Goal: Task Accomplishment & Management: Manage account settings

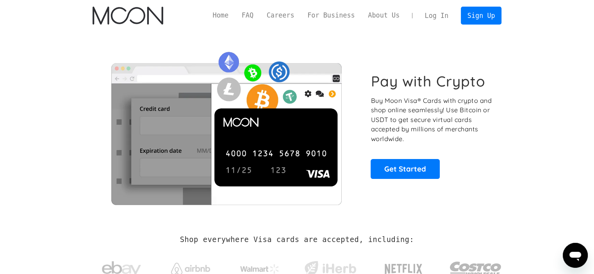
click at [440, 18] on link "Log In" at bounding box center [436, 15] width 37 height 17
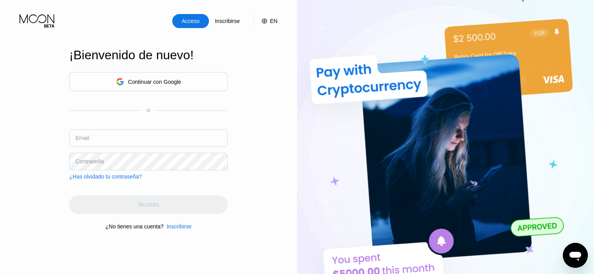
click at [162, 136] on input "text" at bounding box center [148, 139] width 158 height 18
type input "[EMAIL_ADDRESS][DOMAIN_NAME]"
click at [0, 186] on div "Acceso Inscribirse EN Idioma English Ahorrar ¡Bienvenido de nuevo! Continuar co…" at bounding box center [148, 151] width 297 height 302
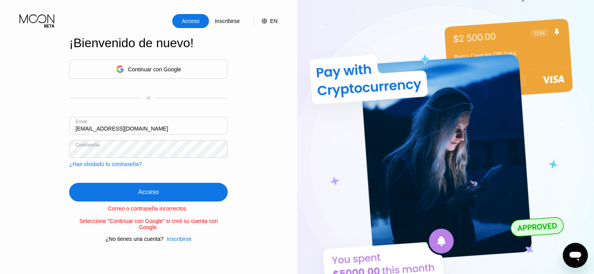
click at [126, 167] on div "¿Has olvidado tu contraseña?" at bounding box center [105, 164] width 73 height 6
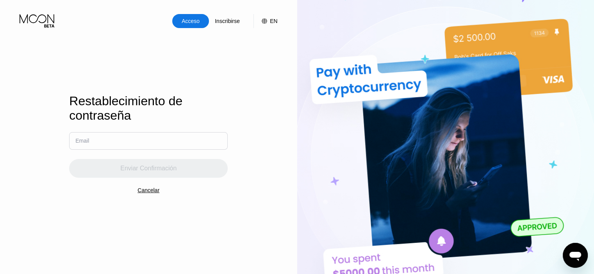
click at [133, 145] on input "text" at bounding box center [148, 141] width 158 height 18
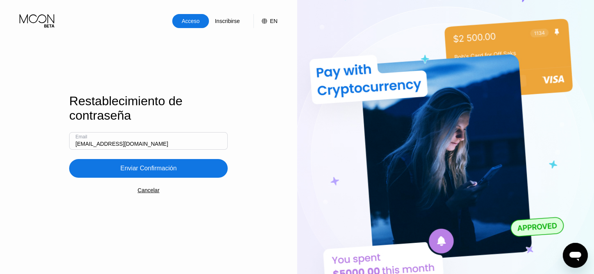
type input "[EMAIL_ADDRESS][DOMAIN_NAME]"
click at [157, 171] on div "Enviar Confirmación" at bounding box center [148, 169] width 56 height 8
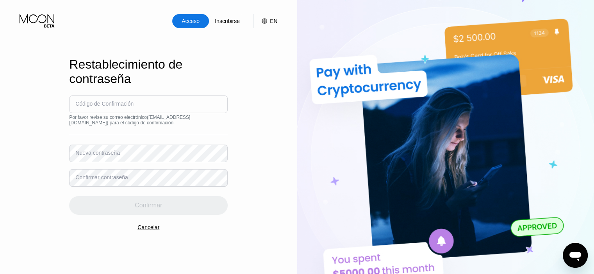
click at [127, 109] on input at bounding box center [148, 105] width 158 height 18
type input "381594"
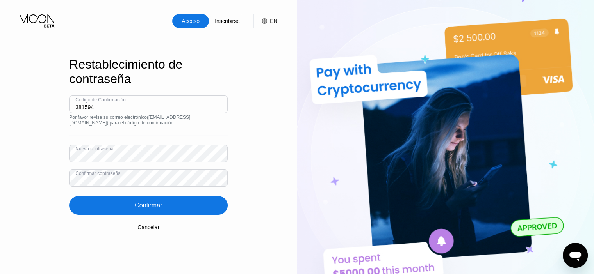
click at [172, 212] on div "Confirmar" at bounding box center [148, 205] width 158 height 19
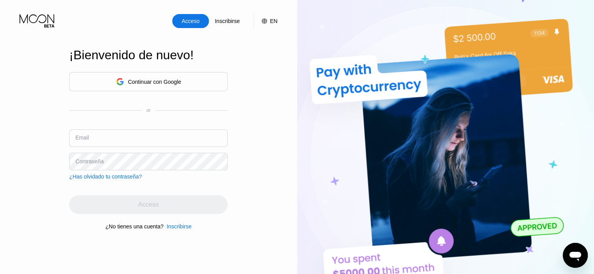
click at [160, 135] on input "text" at bounding box center [148, 139] width 158 height 18
type input "[EMAIL_ADDRESS][DOMAIN_NAME]"
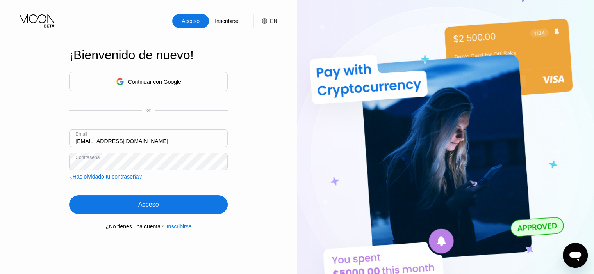
click at [178, 205] on div "Acceso" at bounding box center [148, 205] width 158 height 19
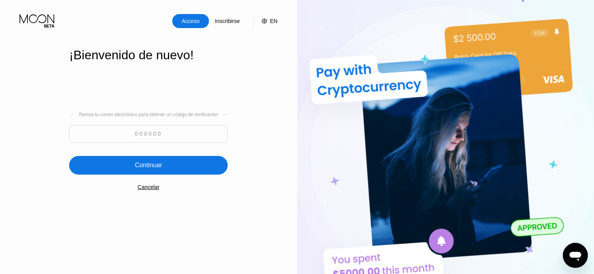
click at [171, 140] on input at bounding box center [148, 134] width 158 height 18
type input "597782"
click at [204, 166] on div "Continuar" at bounding box center [148, 165] width 158 height 19
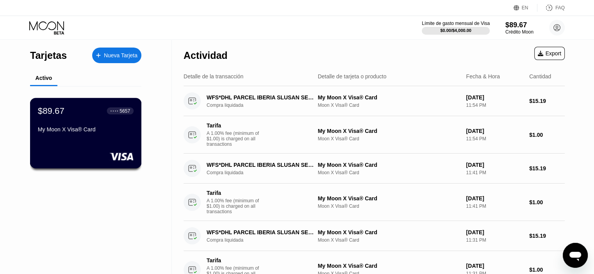
click at [127, 136] on div "My Moon X Visa® Card" at bounding box center [86, 130] width 96 height 9
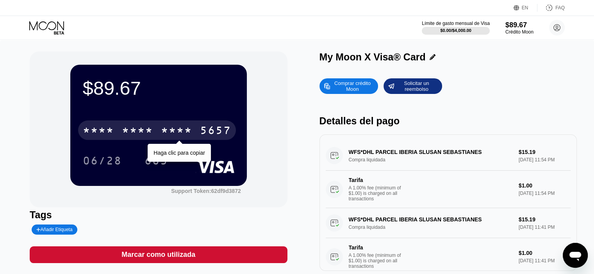
click at [185, 127] on div "* * * *" at bounding box center [176, 131] width 31 height 12
